Goal: Task Accomplishment & Management: Complete application form

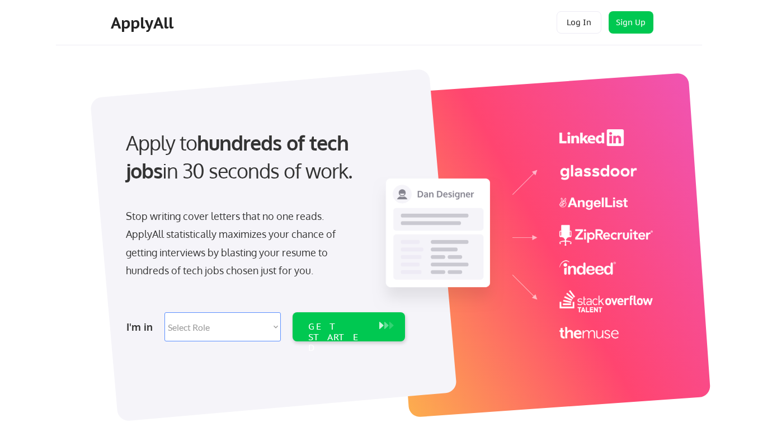
click at [273, 327] on select "Select Role Software Engineering Product Management Customer Success Sales UI/U…" at bounding box center [223, 326] width 116 height 29
select select ""engineering""
click at [330, 334] on div "GET STARTED" at bounding box center [338, 326] width 71 height 29
